Goal: Use online tool/utility: Use online tool/utility

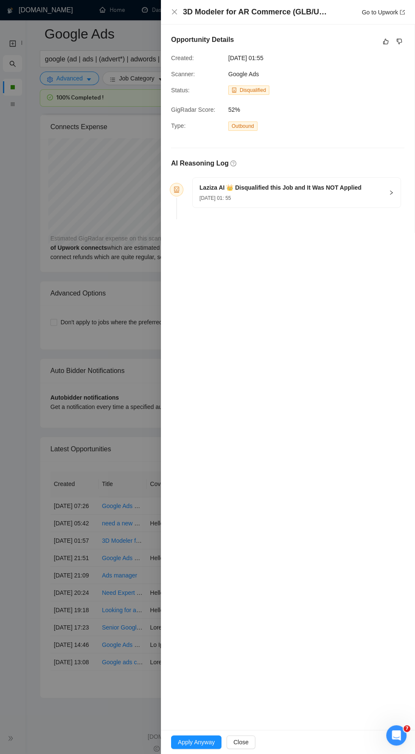
scroll to position [1784, 0]
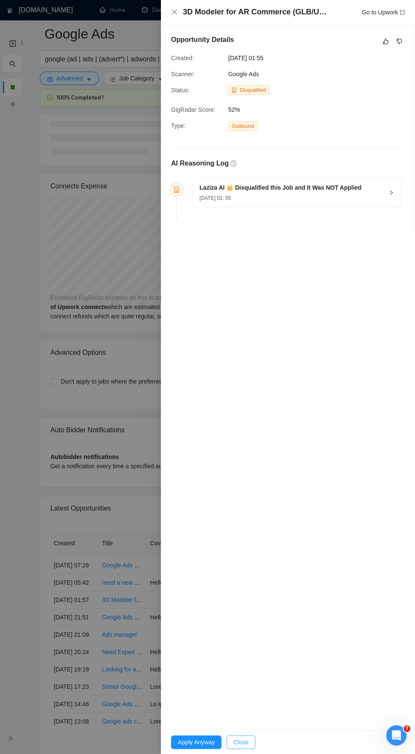
click at [252, 744] on button "Close" at bounding box center [241, 742] width 29 height 14
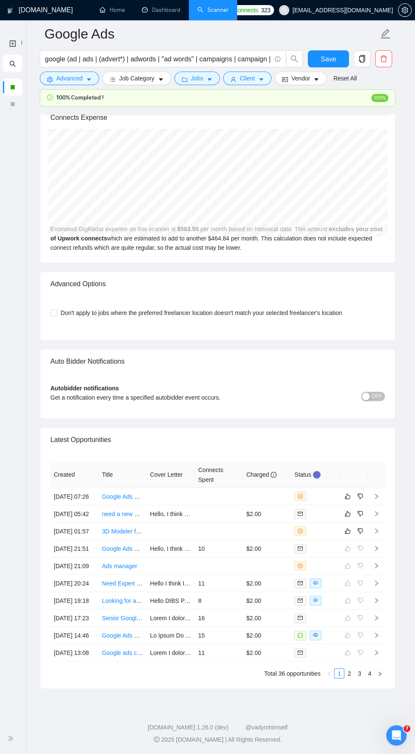
scroll to position [1874, 0]
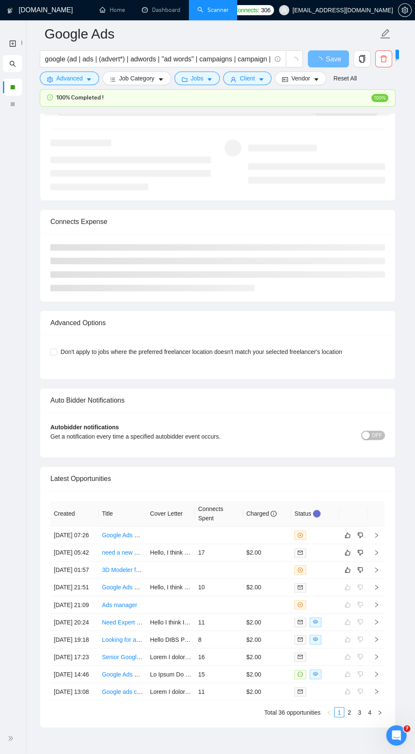
scroll to position [1790, 0]
